Goal: Task Accomplishment & Management: Manage account settings

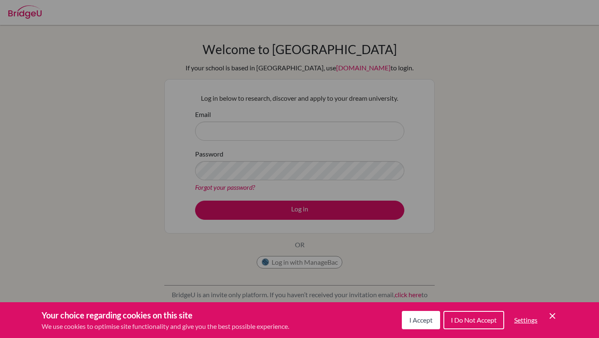
click at [420, 322] on span "I Accept" at bounding box center [420, 320] width 23 height 8
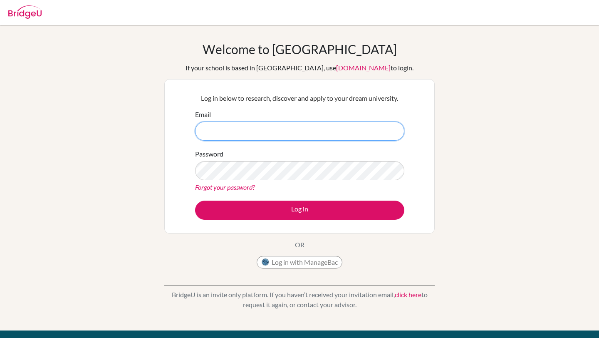
click at [250, 128] on input "Email" at bounding box center [299, 130] width 209 height 19
type input "stud.dvsfernandez@sistokyo.jp"
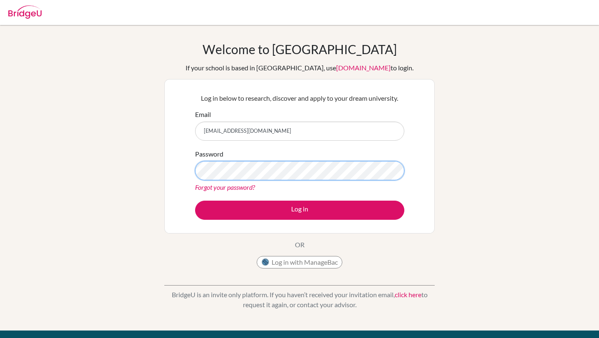
click at [195, 201] on button "Log in" at bounding box center [299, 210] width 209 height 19
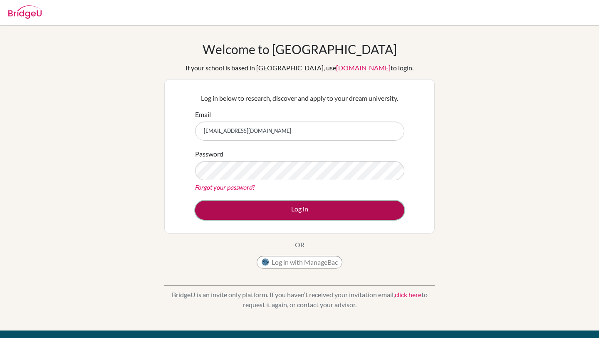
click at [230, 214] on button "Log in" at bounding box center [299, 210] width 209 height 19
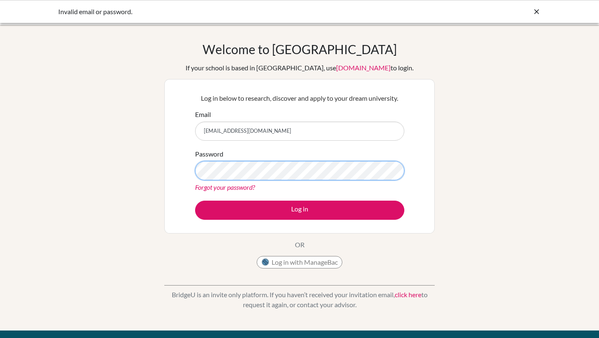
click at [195, 201] on button "Log in" at bounding box center [299, 210] width 209 height 19
click at [220, 192] on form "Email stud.dvsfernandez@sistokyo.jp Password Forgot your password? Log in" at bounding box center [299, 164] width 209 height 110
click at [220, 191] on div "Forgot your password?" at bounding box center [299, 187] width 209 height 10
click at [220, 191] on link "Forgot your password?" at bounding box center [225, 187] width 60 height 8
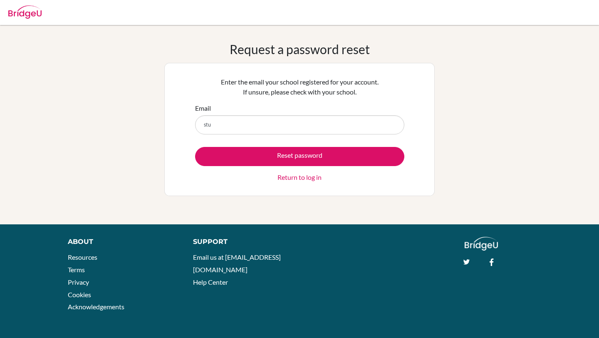
type input "[EMAIL_ADDRESS][DOMAIN_NAME]"
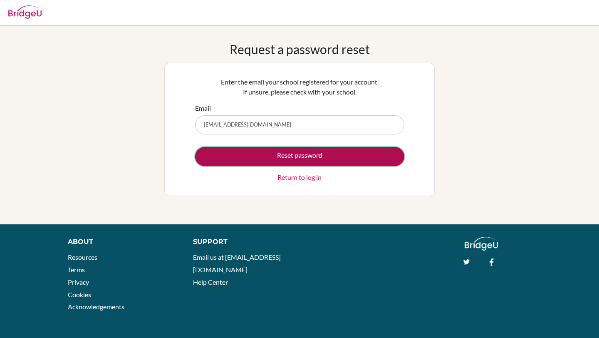
click at [291, 156] on button "Reset password" at bounding box center [299, 156] width 209 height 19
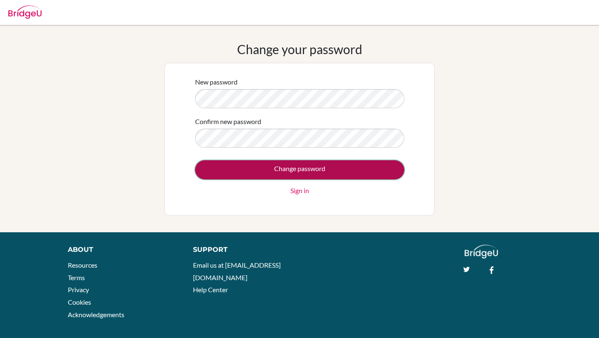
click at [300, 165] on input "Change password" at bounding box center [299, 169] width 209 height 19
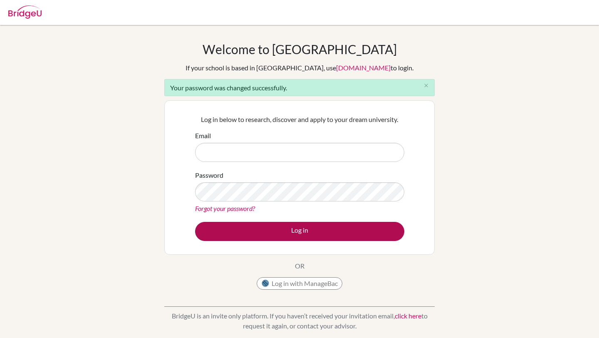
type input "[EMAIL_ADDRESS][DOMAIN_NAME]"
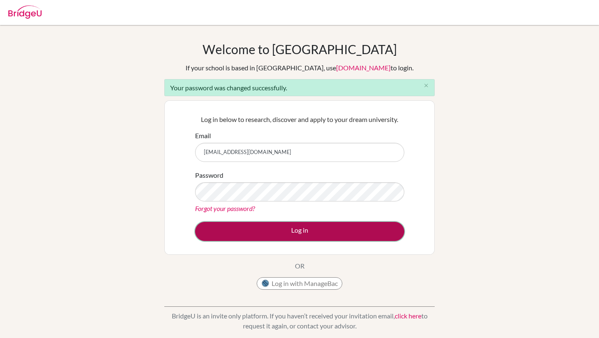
click at [371, 230] on button "Log in" at bounding box center [299, 231] width 209 height 19
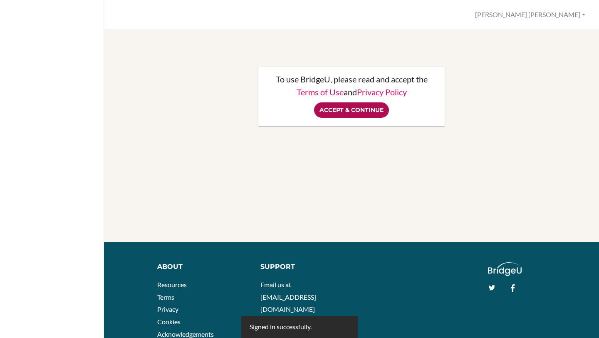
click at [368, 110] on input "Accept & Continue" at bounding box center [351, 109] width 75 height 15
